Goal: Information Seeking & Learning: Find specific page/section

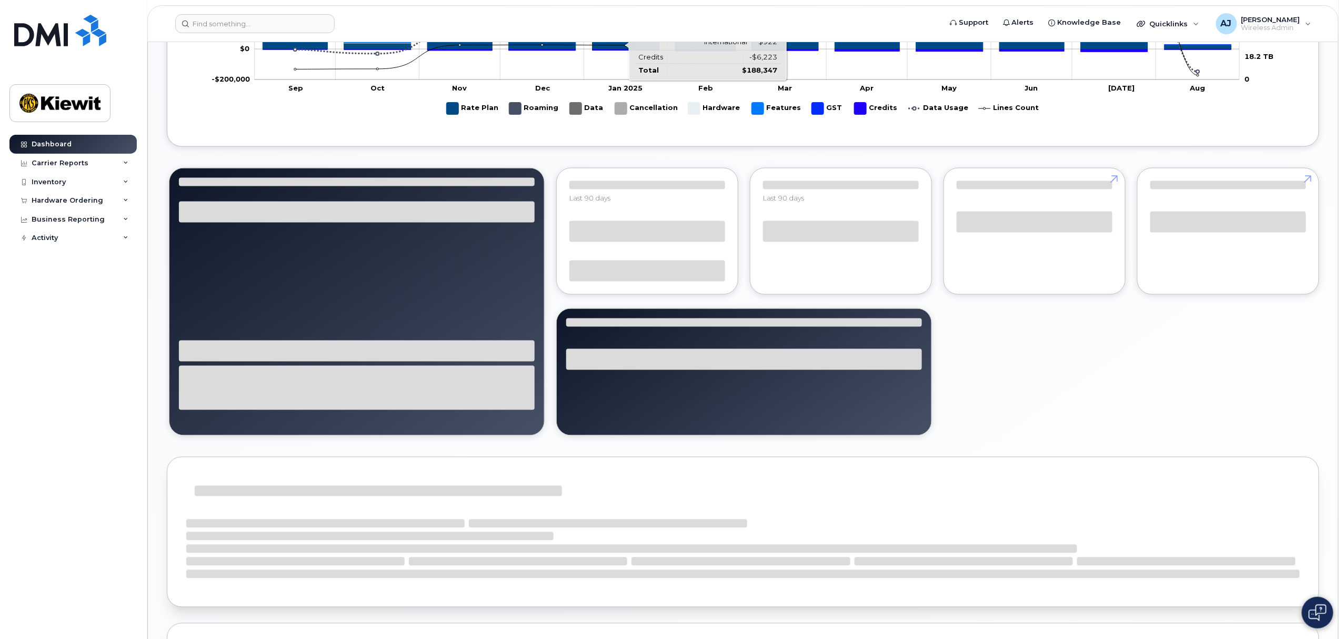
scroll to position [842, 0]
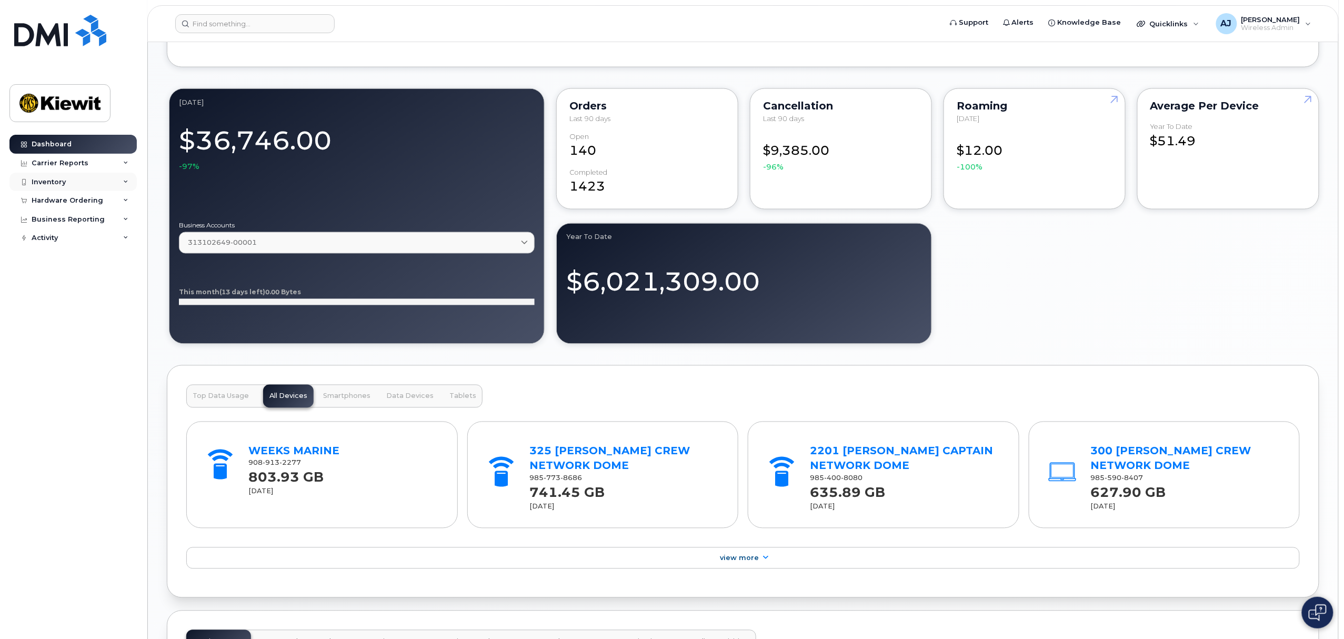
click at [102, 181] on div "Inventory" at bounding box center [72, 182] width 127 height 19
click at [76, 201] on div "Mobility Devices" at bounding box center [65, 200] width 59 height 9
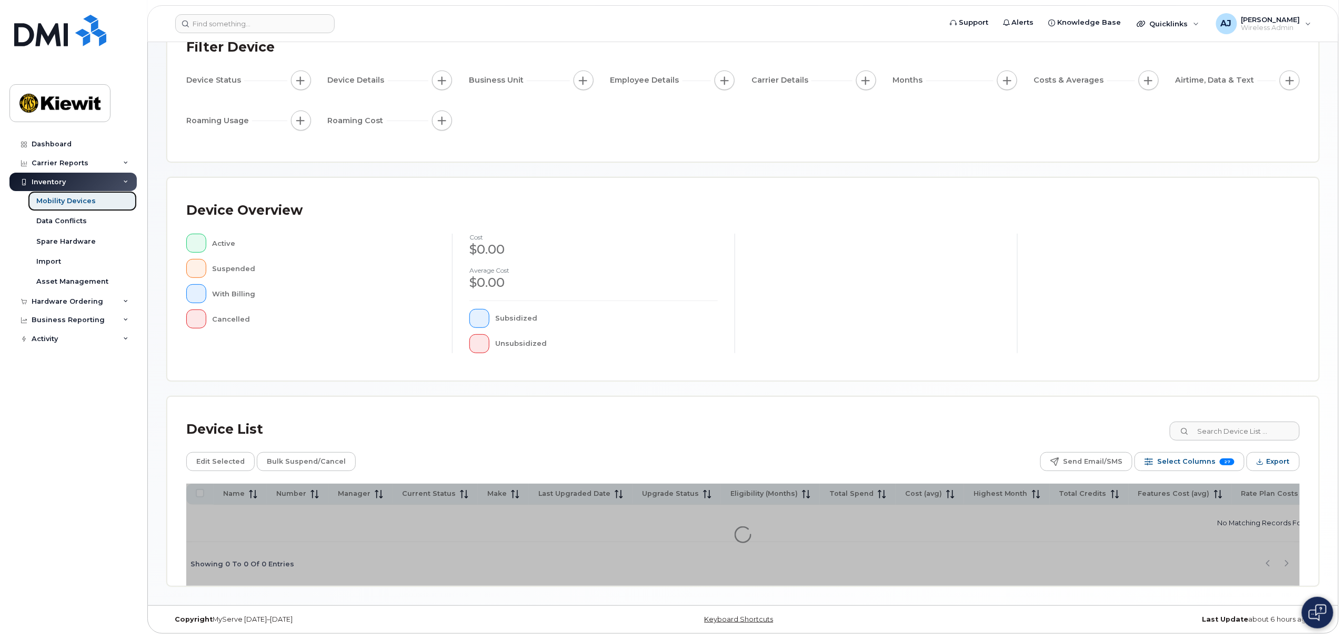
scroll to position [88, 0]
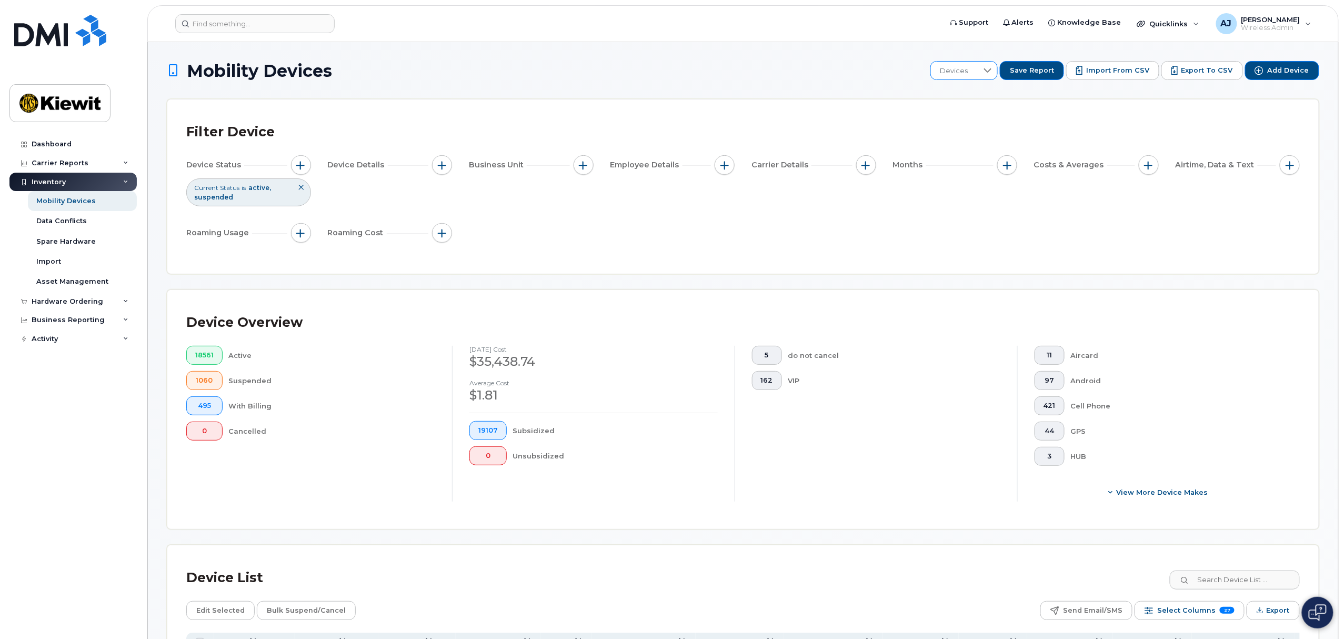
click at [970, 76] on span "Devices" at bounding box center [954, 71] width 47 height 19
click at [979, 160] on li "106486" at bounding box center [1002, 162] width 124 height 18
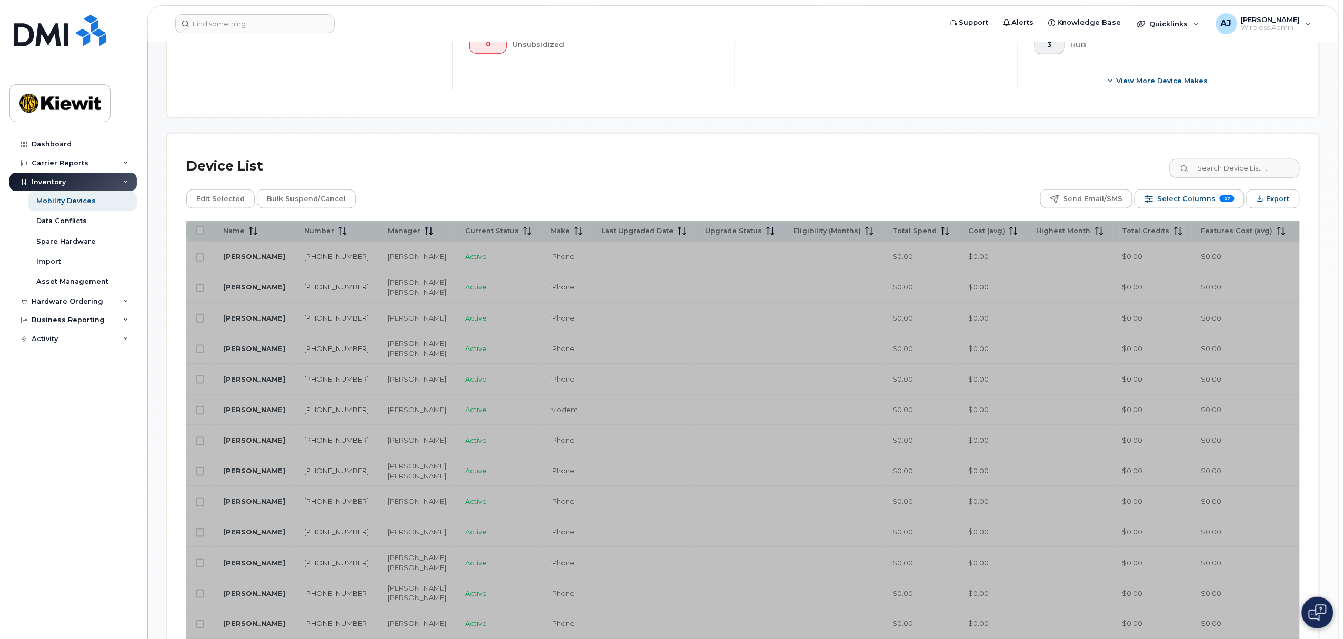
scroll to position [421, 0]
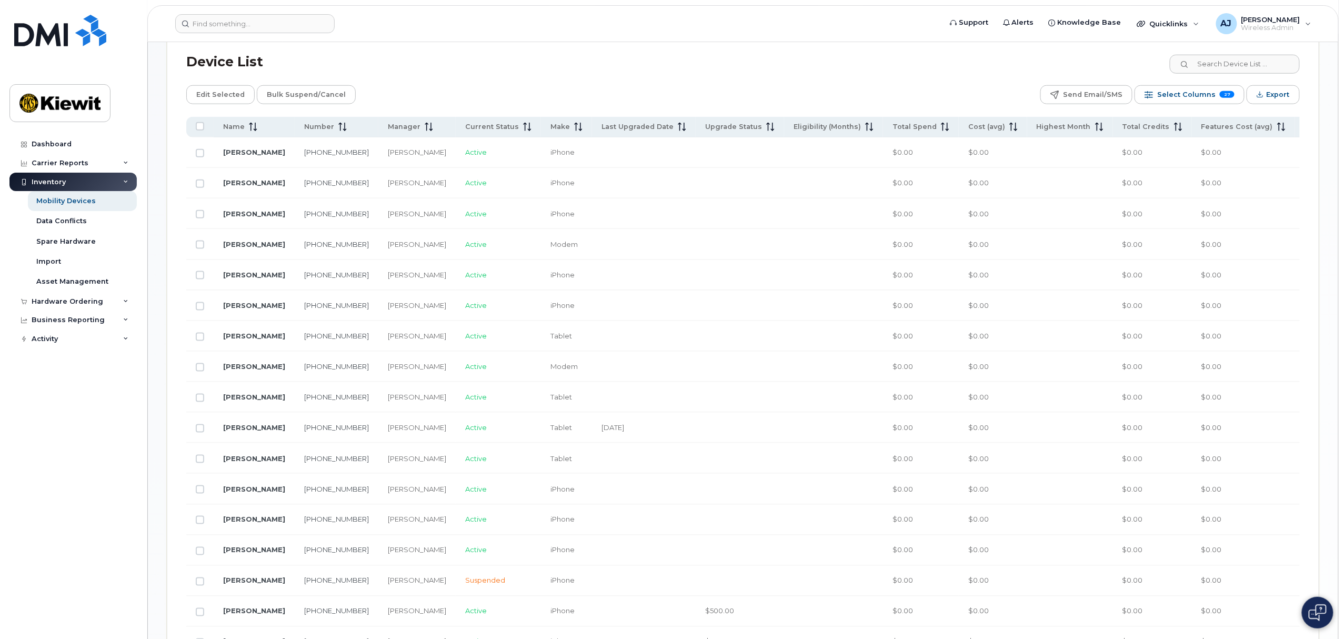
scroll to position [491, 0]
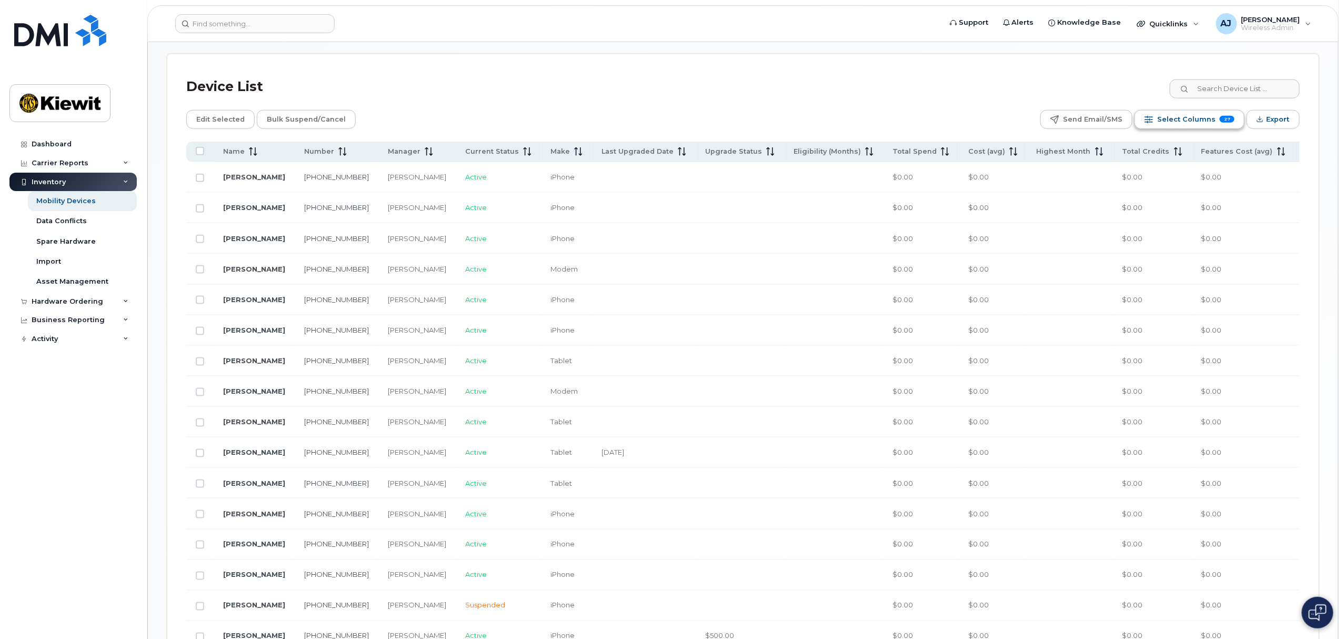
click at [1180, 119] on span "Select Columns" at bounding box center [1186, 120] width 58 height 16
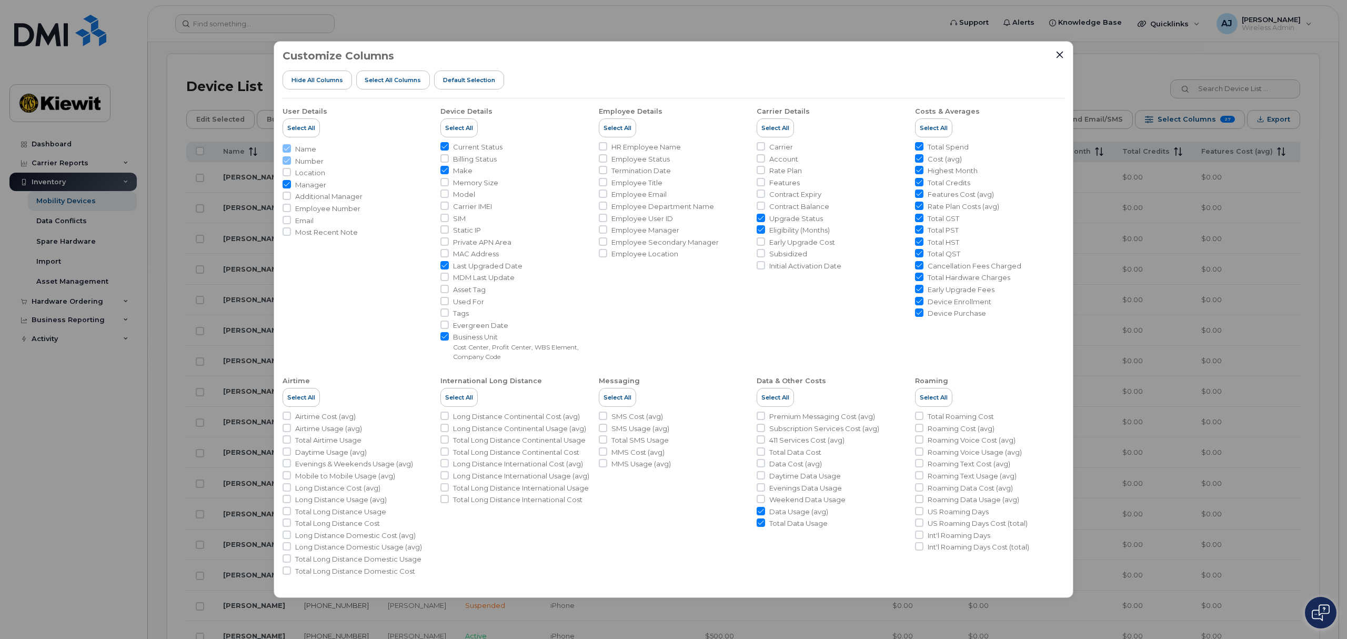
click at [1053, 57] on div "Customize Columns Hide All Columns Select all Columns Default Selection" at bounding box center [674, 74] width 782 height 48
click at [1058, 54] on icon "Close" at bounding box center [1060, 55] width 8 height 8
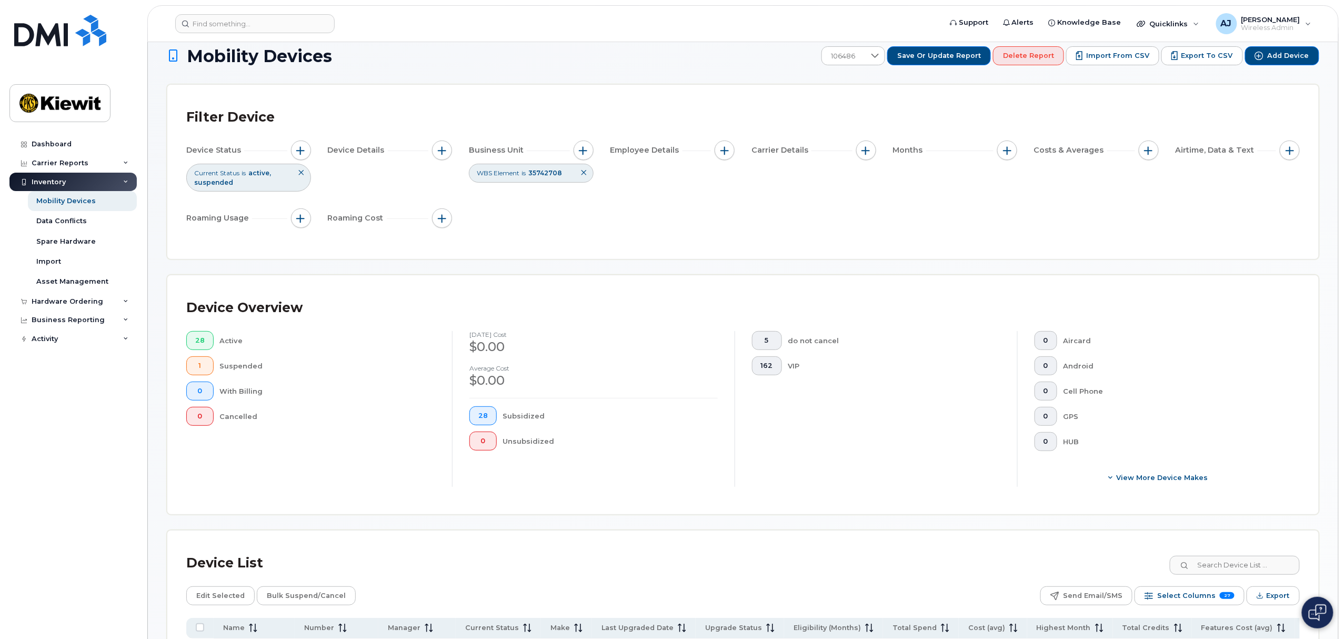
scroll to position [0, 0]
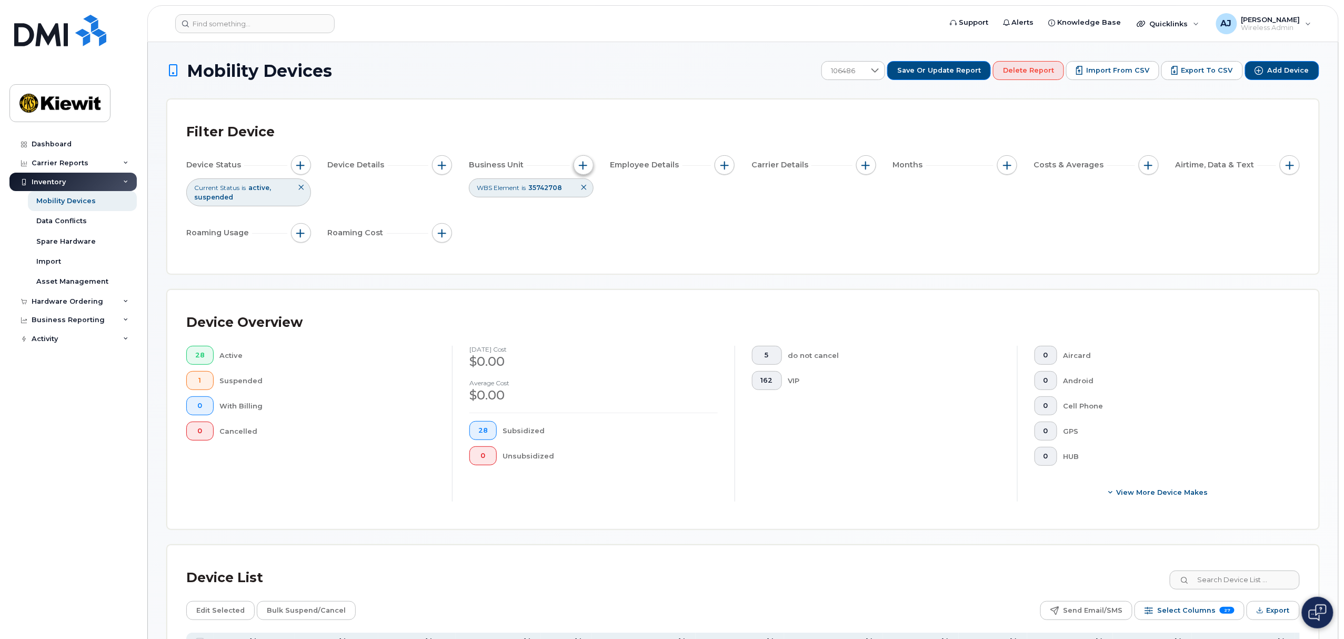
click at [580, 161] on span "button" at bounding box center [583, 165] width 8 height 8
click at [648, 293] on input "text" at bounding box center [653, 291] width 92 height 9
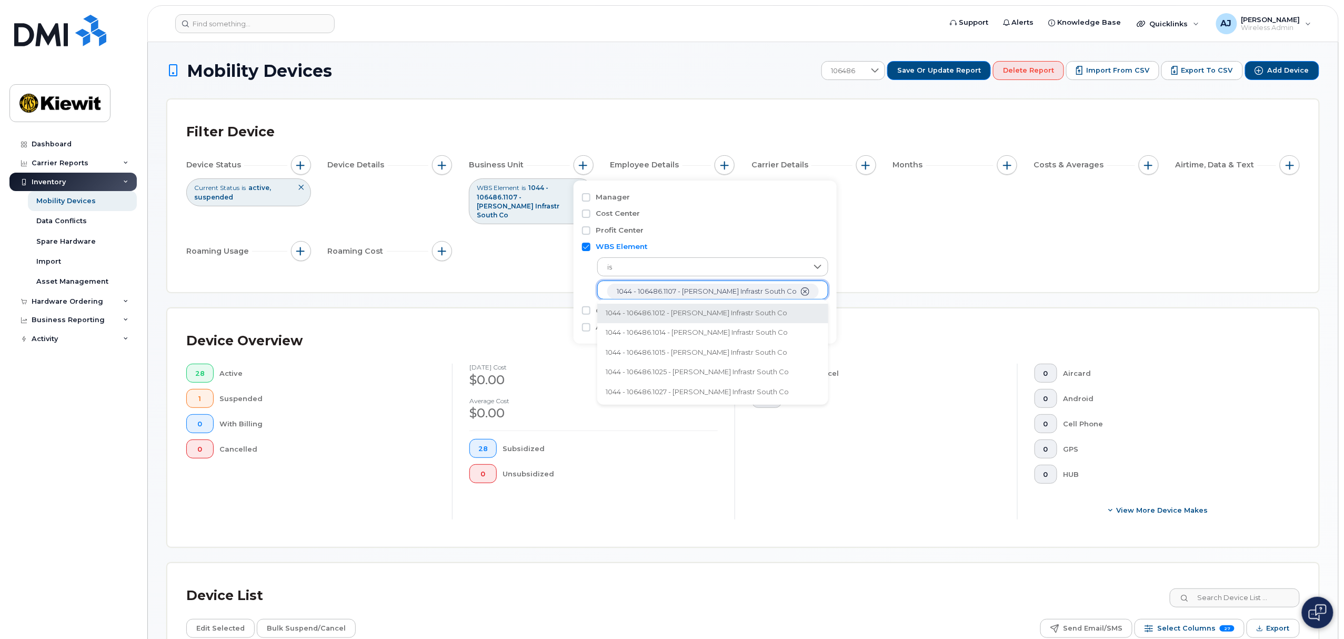
type input "106486"
click at [903, 259] on div "Filter Device Device Status Current Status is active suspended Device Details B…" at bounding box center [743, 195] width 1114 height 155
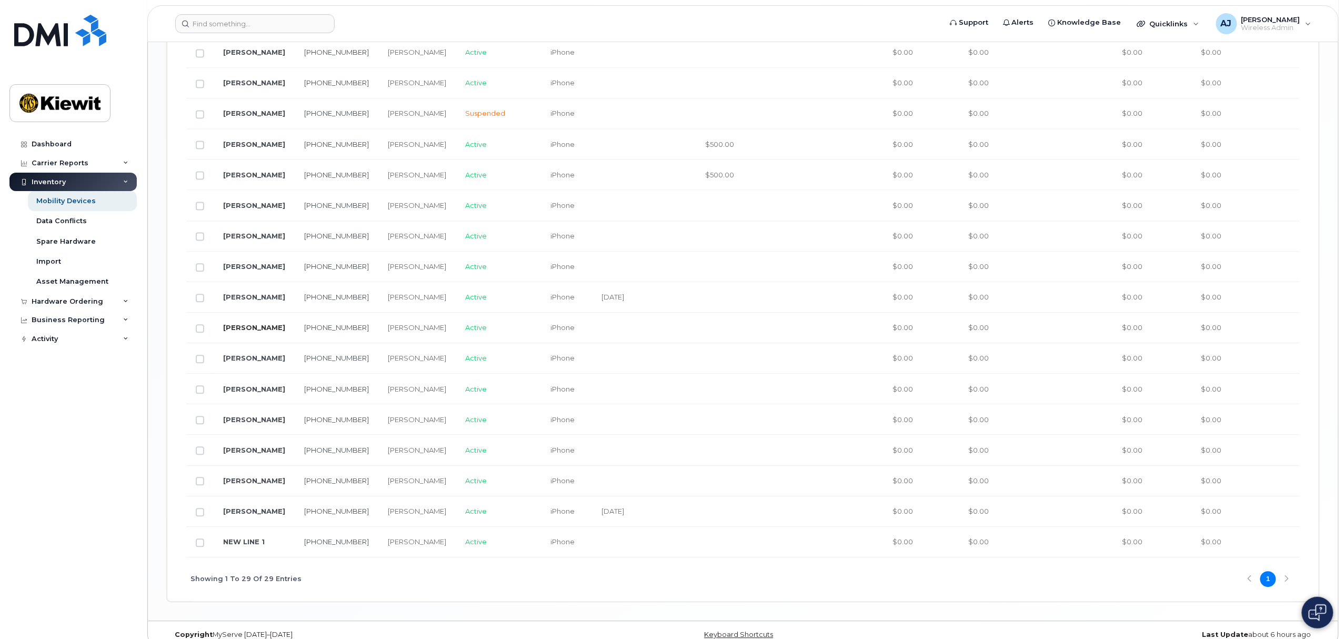
scroll to position [1017, 0]
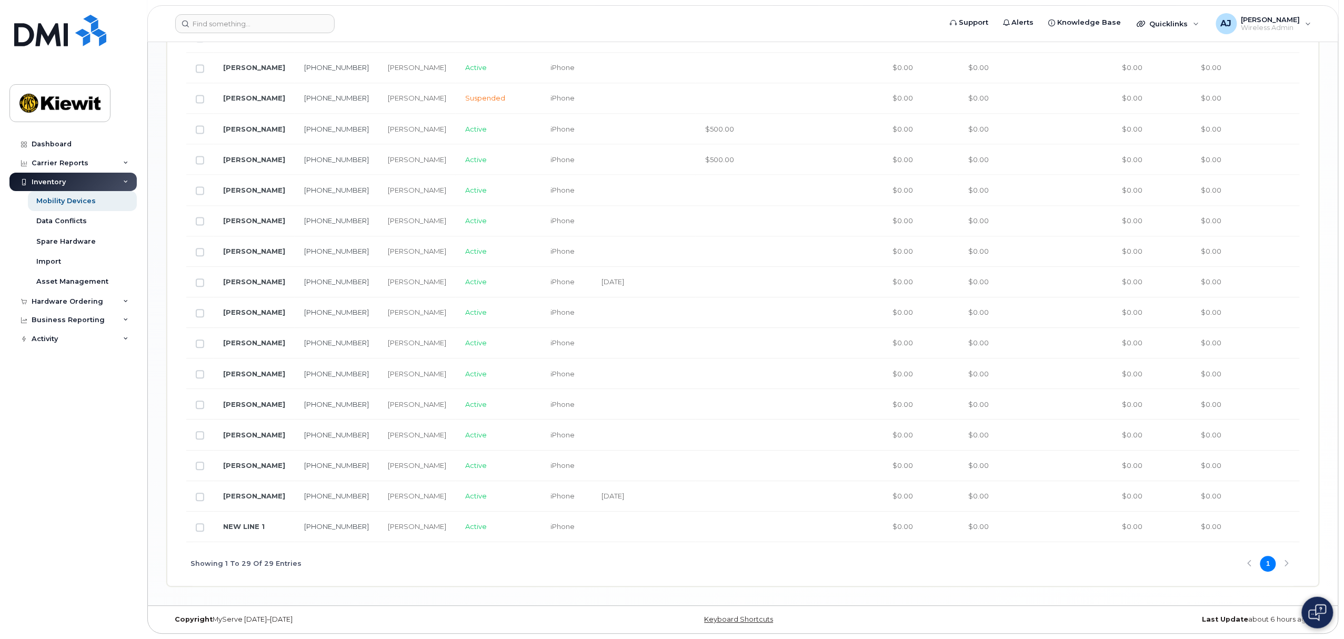
drag, startPoint x: 441, startPoint y: 542, endPoint x: 713, endPoint y: 546, distance: 272.1
click at [713, 548] on div "Showing 1 To 29 Of 29 Entries 1" at bounding box center [743, 564] width 1114 height 44
drag, startPoint x: 676, startPoint y: 537, endPoint x: 873, endPoint y: 548, distance: 197.1
click at [873, 548] on div "Name Number Manager Current Status Make Last Upgraded Date Upgrade Status Eligi…" at bounding box center [743, 109] width 1114 height 951
click at [1280, 564] on div "Showing 1 To 29 Of 29 Entries 1" at bounding box center [743, 564] width 1114 height 44
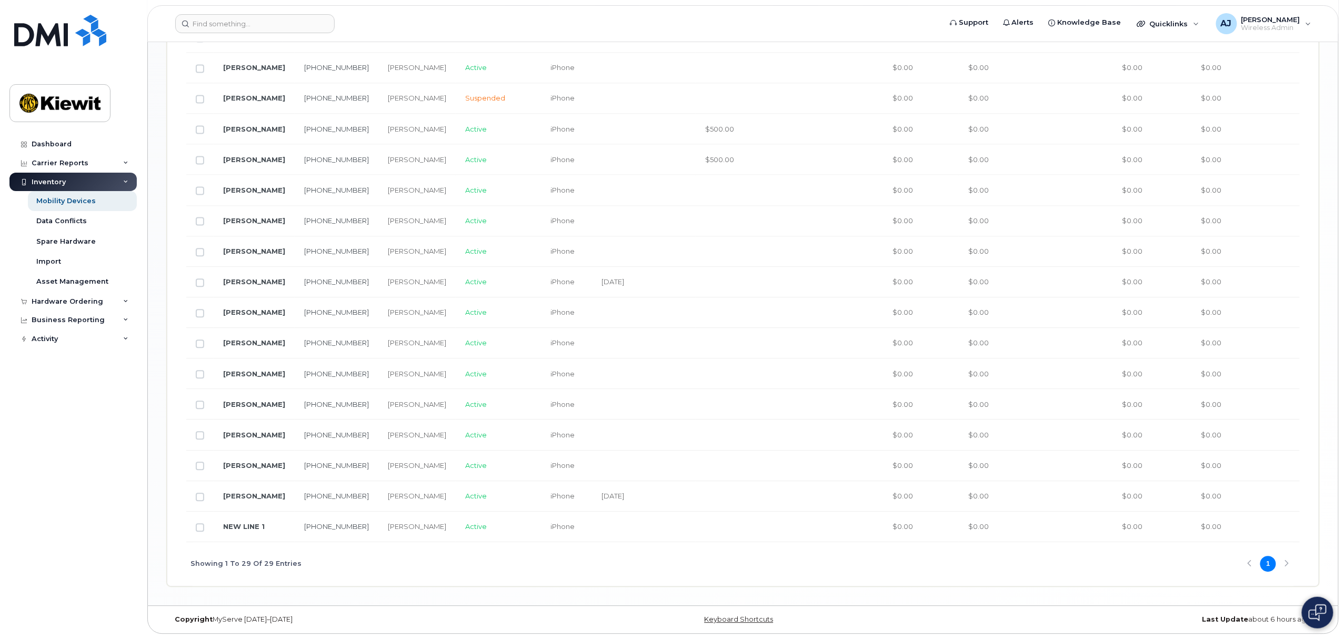
click at [1291, 561] on div "Showing 1 To 29 Of 29 Entries 1" at bounding box center [743, 564] width 1114 height 44
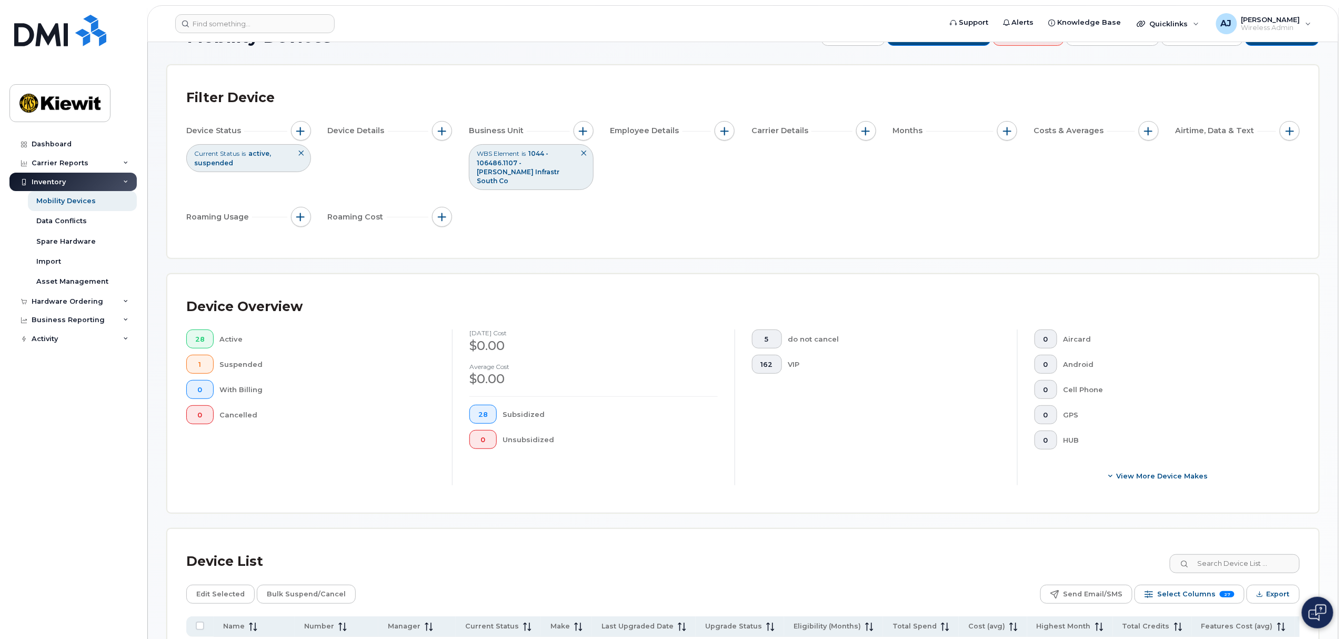
scroll to position [0, 0]
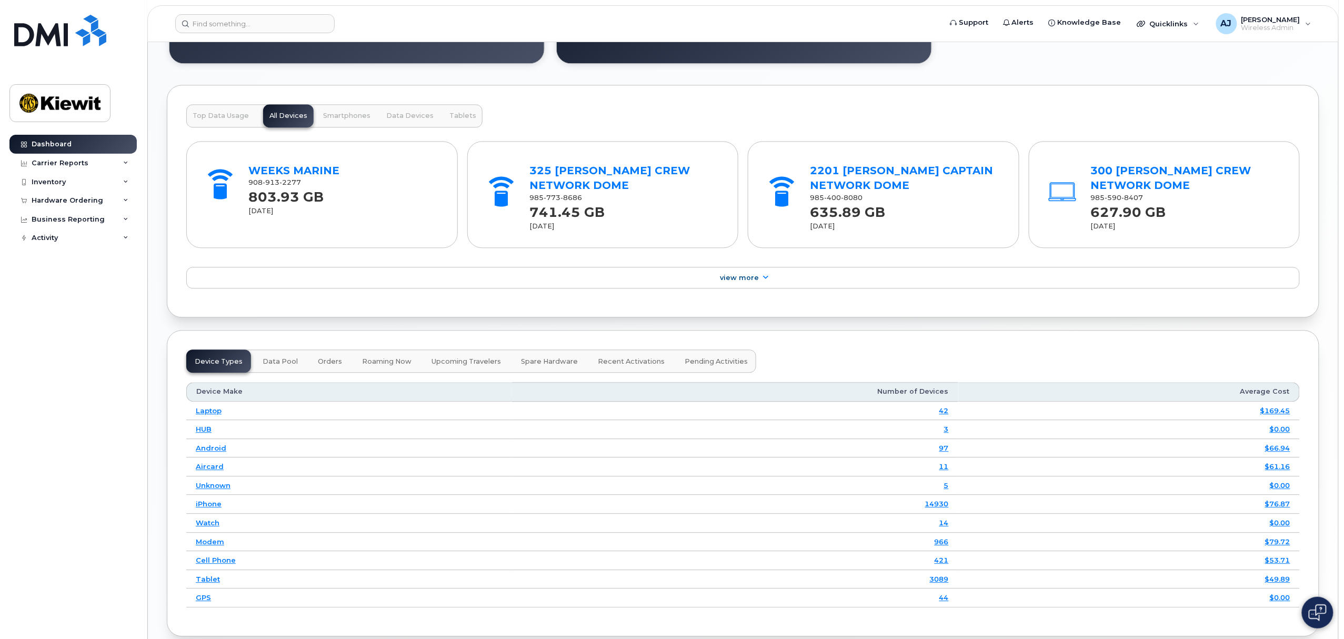
scroll to position [982, 0]
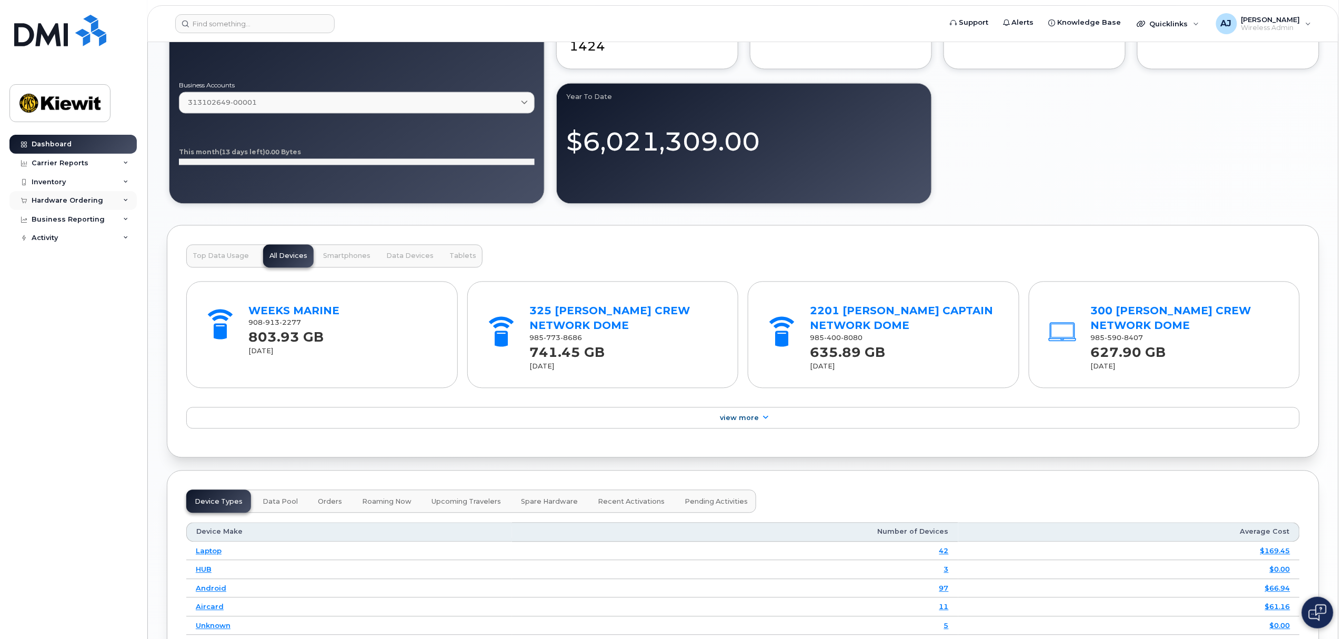
click at [99, 198] on div "Hardware Ordering" at bounding box center [68, 200] width 72 height 8
click at [1237, 26] on div "AJ" at bounding box center [1226, 23] width 21 height 21
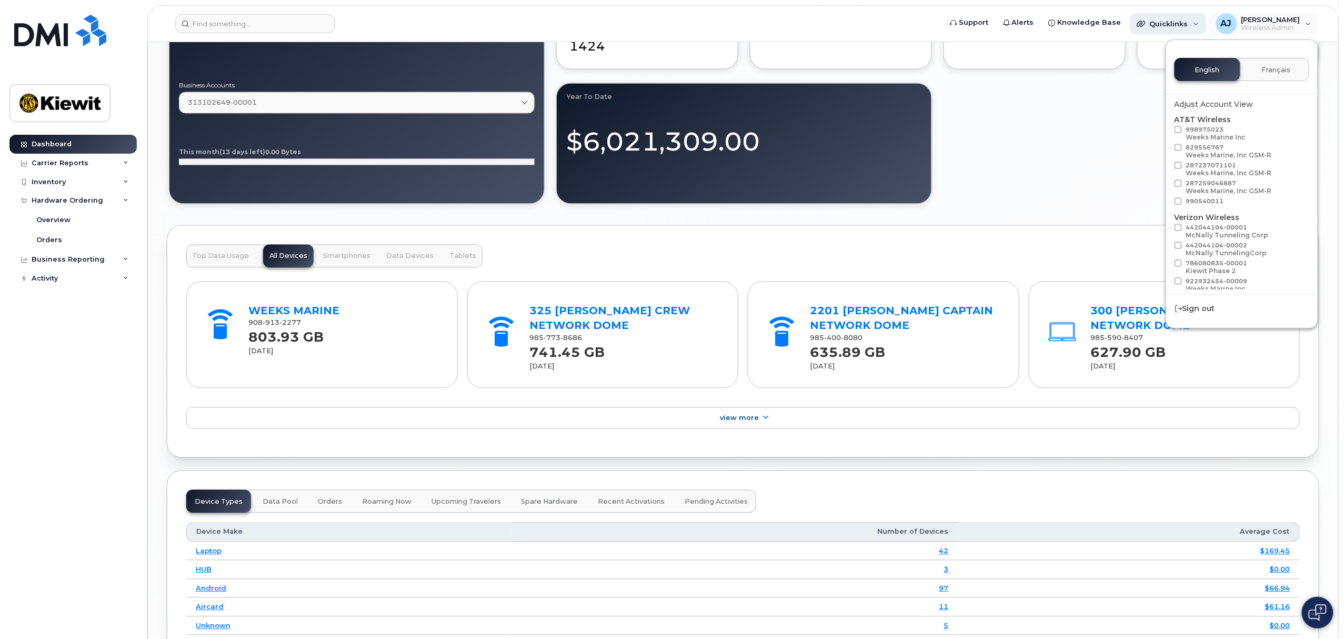
click at [1207, 27] on div "Quicklinks" at bounding box center [1168, 23] width 77 height 21
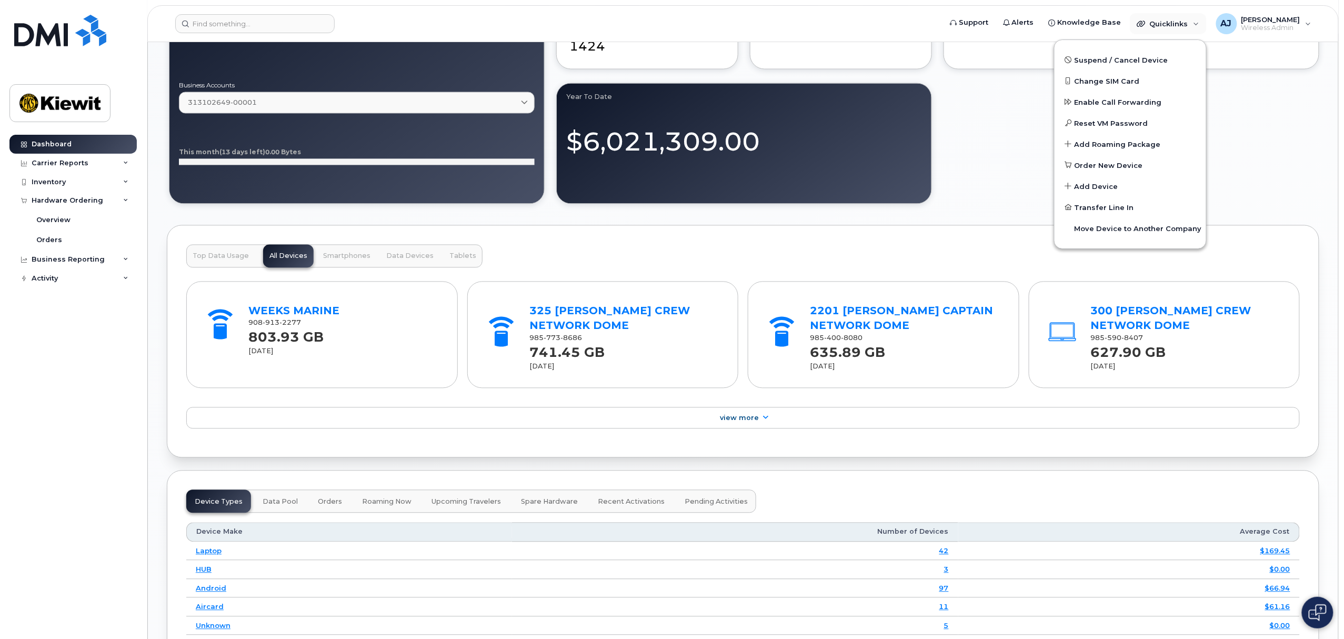
click at [1324, 612] on img at bounding box center [1318, 612] width 18 height 17
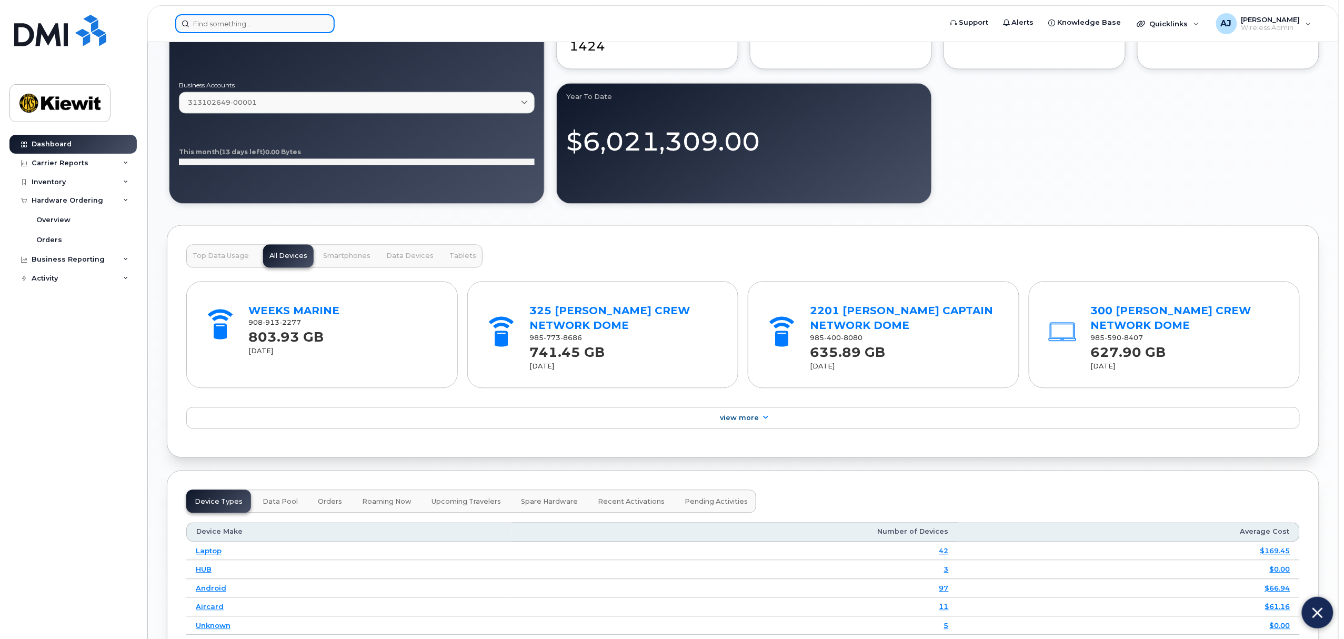
click at [224, 22] on input at bounding box center [254, 23] width 159 height 19
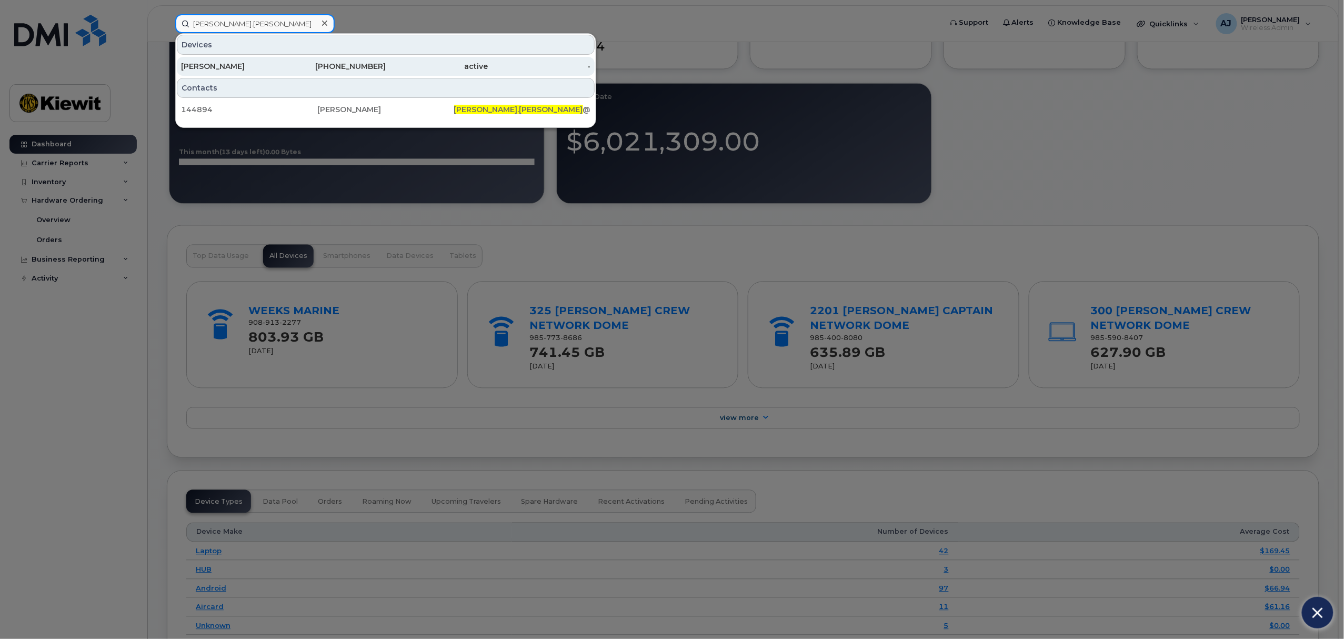
type input "[PERSON_NAME].[PERSON_NAME]"
click at [266, 76] on div "[PERSON_NAME]" at bounding box center [232, 66] width 103 height 19
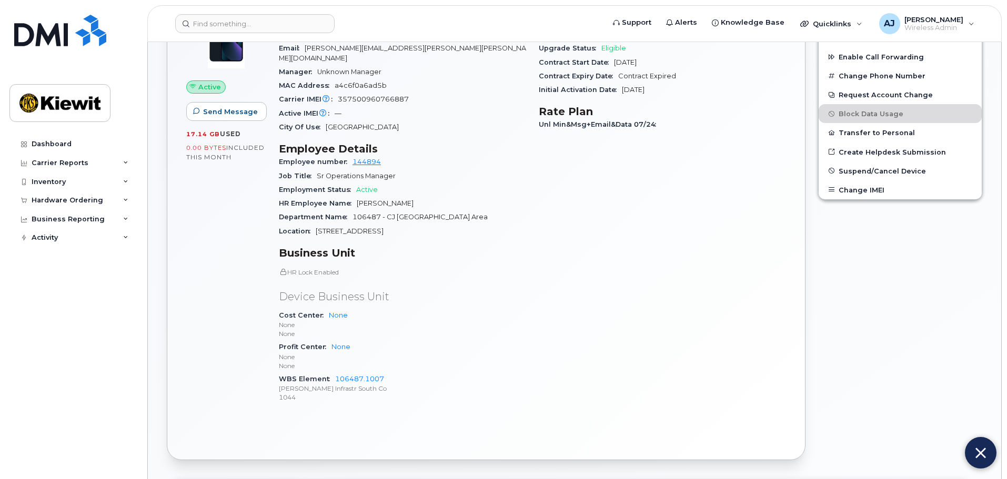
scroll to position [316, 0]
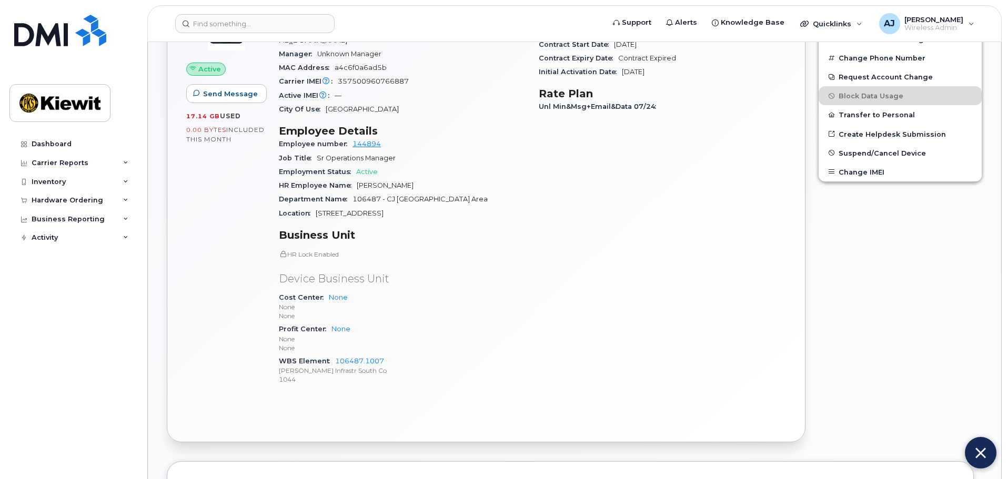
click at [313, 250] on p "HR Lock Enabled" at bounding box center [402, 254] width 247 height 9
click at [328, 250] on p "HR Lock Enabled" at bounding box center [402, 254] width 247 height 9
click at [417, 250] on p "HR Lock Enabled" at bounding box center [402, 254] width 247 height 9
click at [372, 357] on link "106487.1007" at bounding box center [359, 361] width 49 height 8
